Goal: Find specific page/section: Find specific page/section

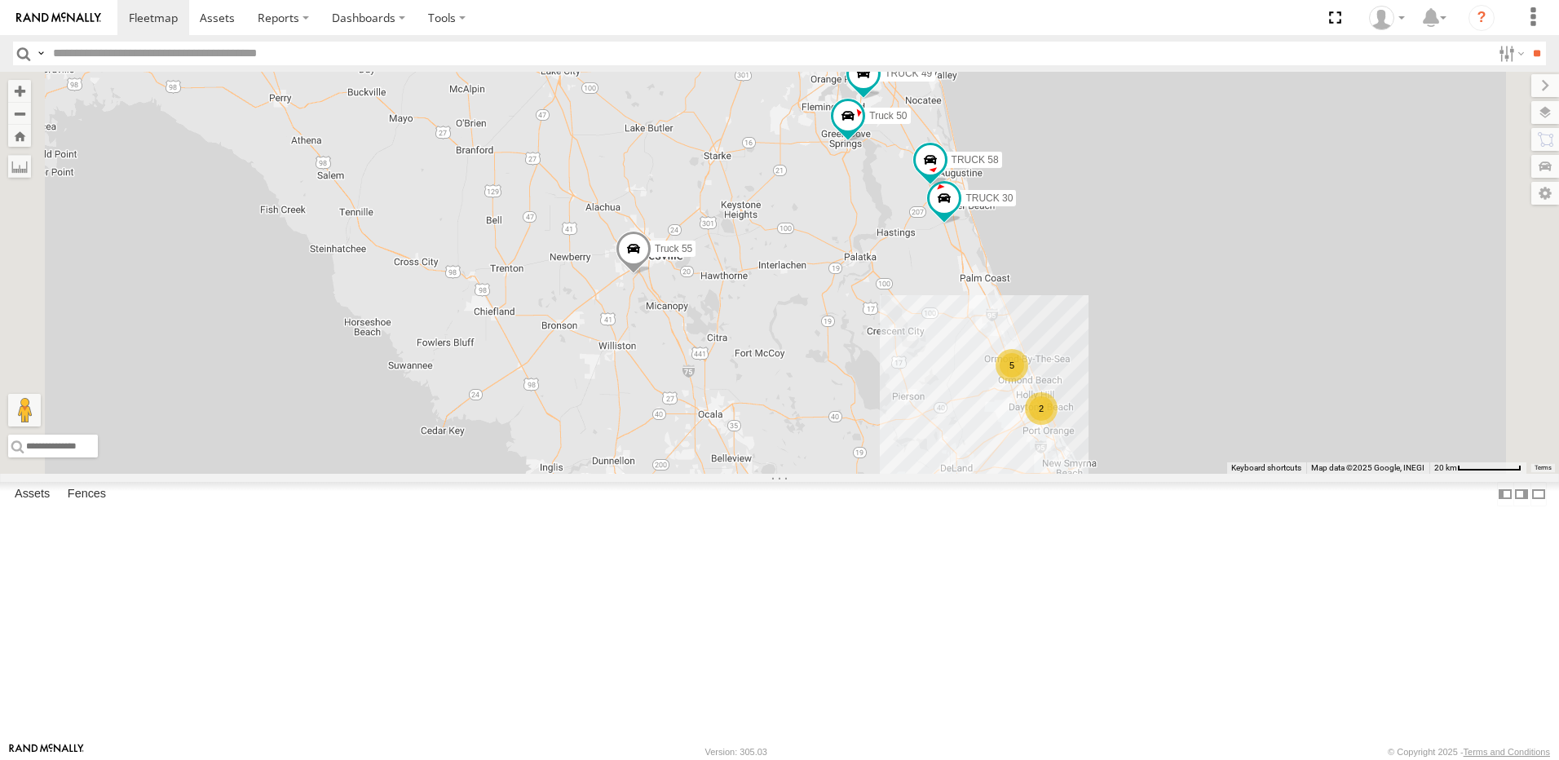
click at [1028, 382] on div "5" at bounding box center [1012, 365] width 33 height 33
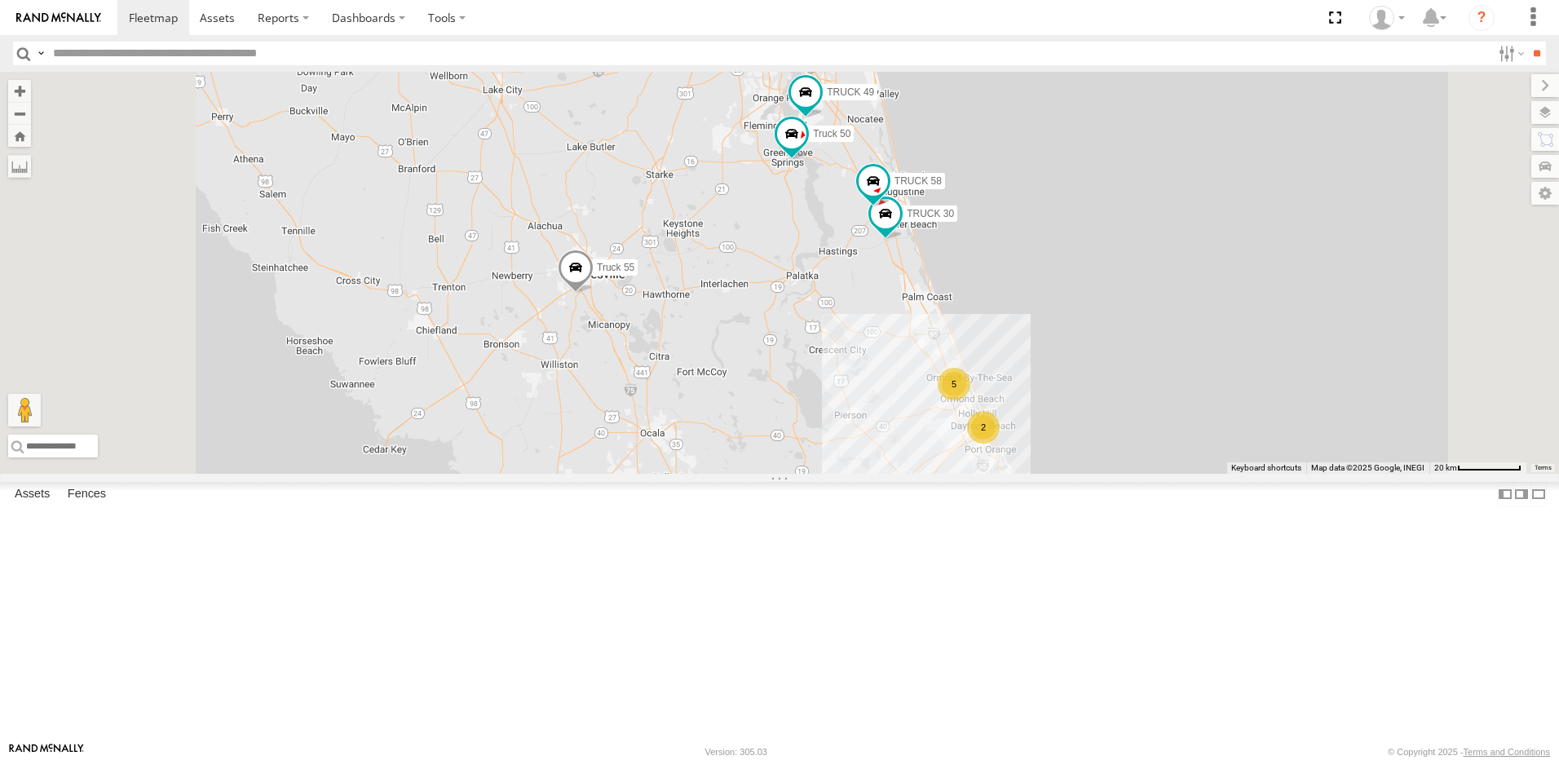
click at [1000, 444] on div "2" at bounding box center [983, 427] width 33 height 33
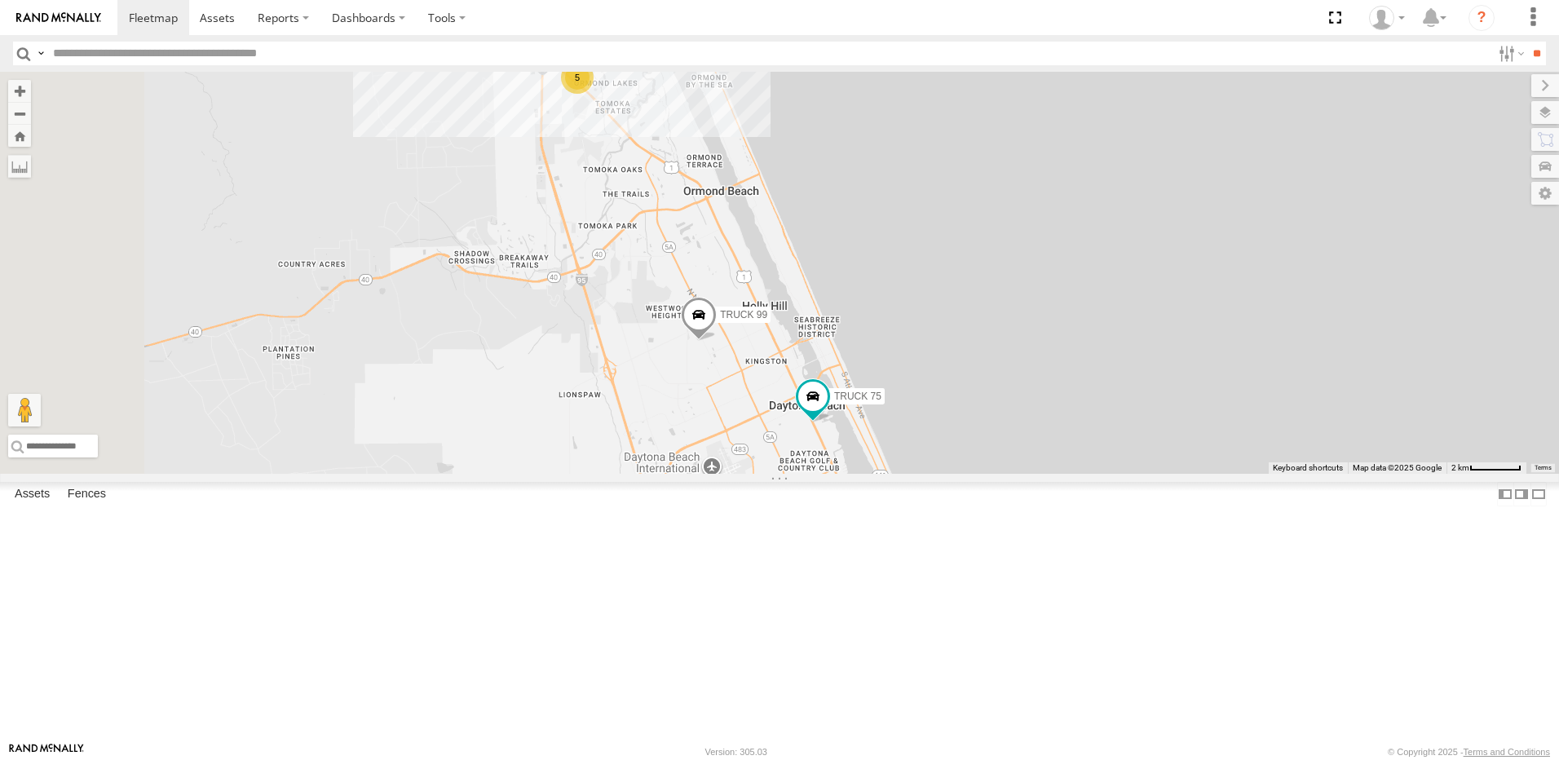
drag, startPoint x: 615, startPoint y: 290, endPoint x: 762, endPoint y: 372, distance: 167.9
click at [762, 372] on div "TRUCK 30 TRUCK 49 Truck 55 Truck 50 TRUCK 58 TRUCK 75 TRUCK 99 5" at bounding box center [779, 273] width 1559 height 402
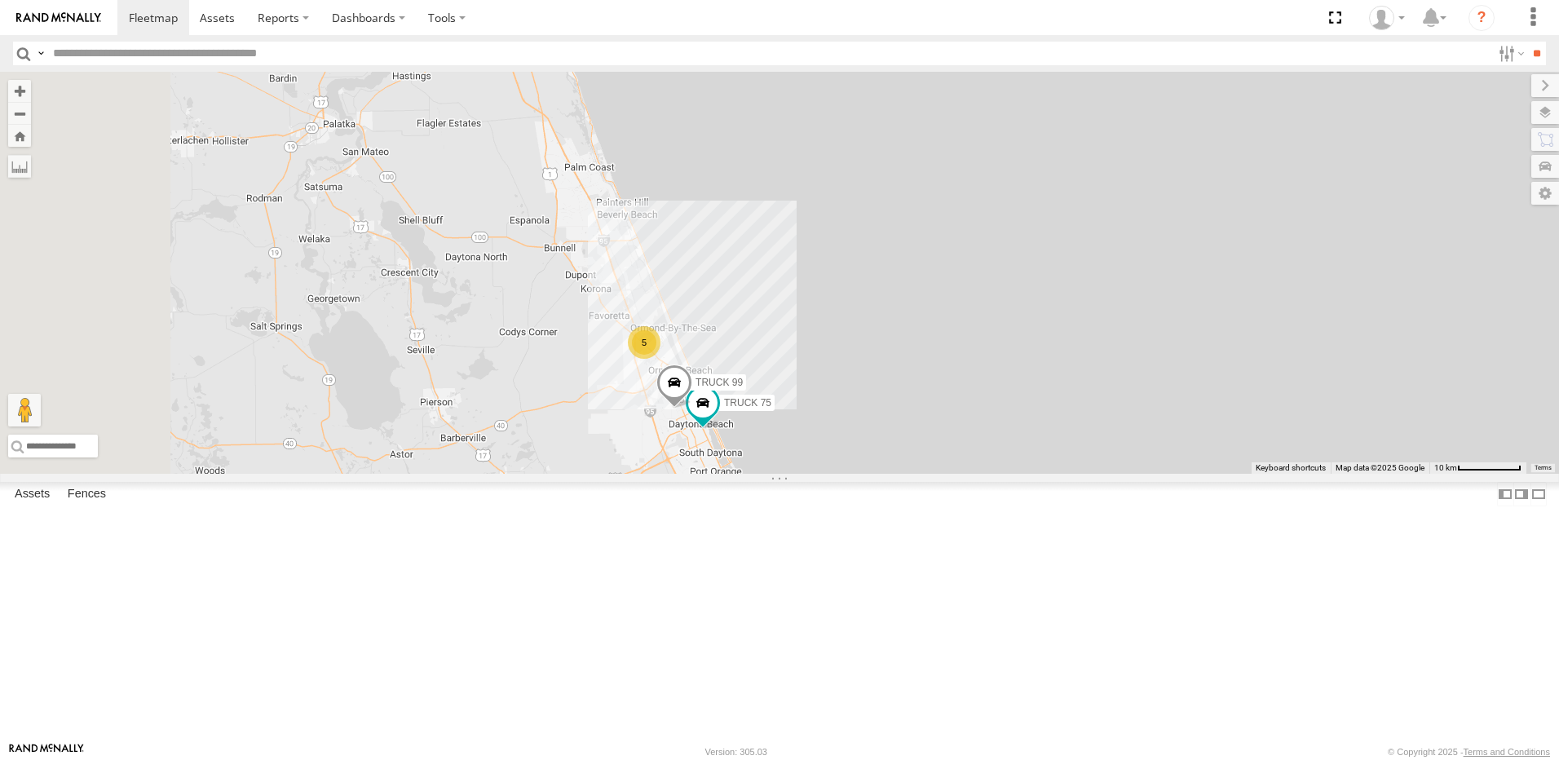
drag, startPoint x: 705, startPoint y: 326, endPoint x: 843, endPoint y: 501, distance: 222.9
click at [843, 474] on div "TRUCK 30 TRUCK 49 Truck 55 Truck 50 TRUCK 58 5 TRUCK 75 TRUCK 99" at bounding box center [779, 273] width 1559 height 402
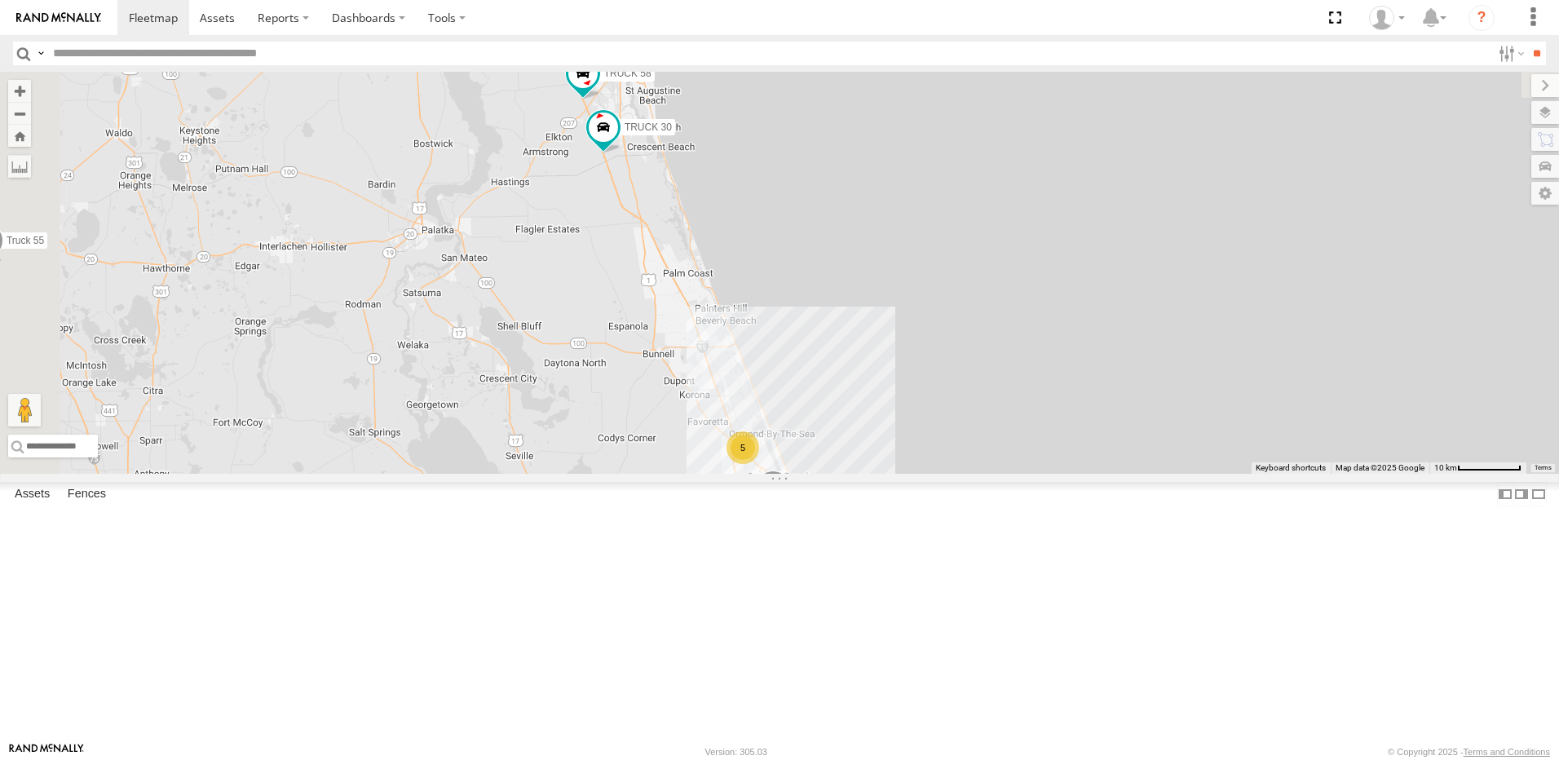
drag, startPoint x: 780, startPoint y: 378, endPoint x: 843, endPoint y: 511, distance: 146.3
click at [842, 474] on div "TRUCK 30 TRUCK 49 Truck 55 Truck 50 TRUCK 58 5 TRUCK 75 TRUCK 99" at bounding box center [779, 273] width 1559 height 402
